Goal: Information Seeking & Learning: Learn about a topic

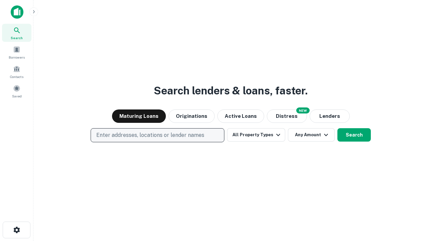
click at [157, 135] on p "Enter addresses, locations or lender names" at bounding box center [150, 135] width 108 height 8
type input "**********"
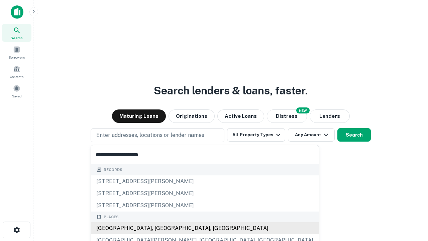
click at [160, 228] on div "[GEOGRAPHIC_DATA], [GEOGRAPHIC_DATA], [GEOGRAPHIC_DATA]" at bounding box center [205, 228] width 228 height 12
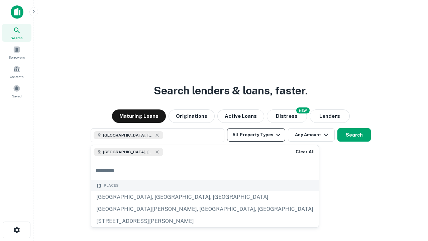
click at [256, 135] on button "All Property Types" at bounding box center [256, 134] width 58 height 13
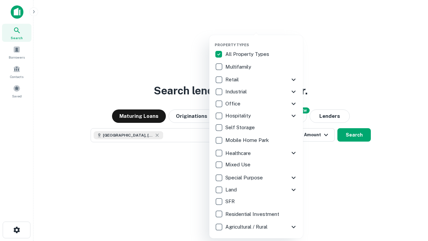
click at [261, 40] on button "button" at bounding box center [262, 40] width 94 height 0
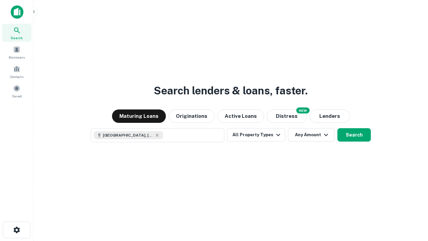
scroll to position [11, 0]
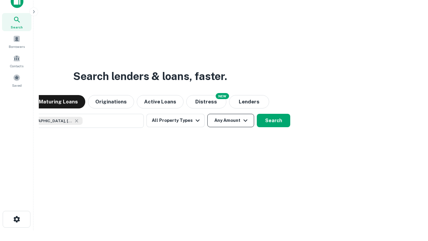
click at [207, 114] on button "Any Amount" at bounding box center [230, 120] width 47 height 13
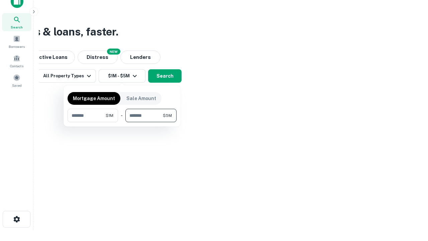
type input "*******"
click at [122, 122] on button "button" at bounding box center [122, 122] width 109 height 0
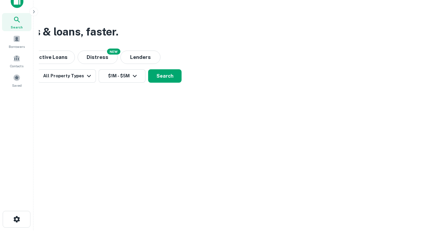
scroll to position [11, 0]
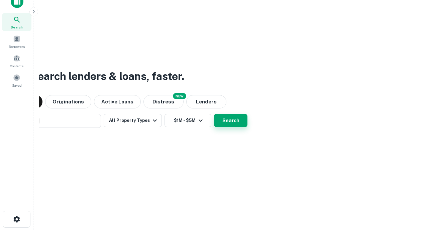
click at [214, 114] on button "Search" at bounding box center [230, 120] width 33 height 13
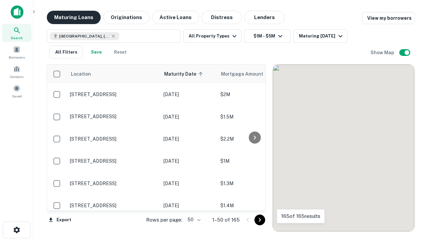
click at [74, 17] on button "Maturing Loans" at bounding box center [74, 17] width 54 height 13
